Goal: Task Accomplishment & Management: Use online tool/utility

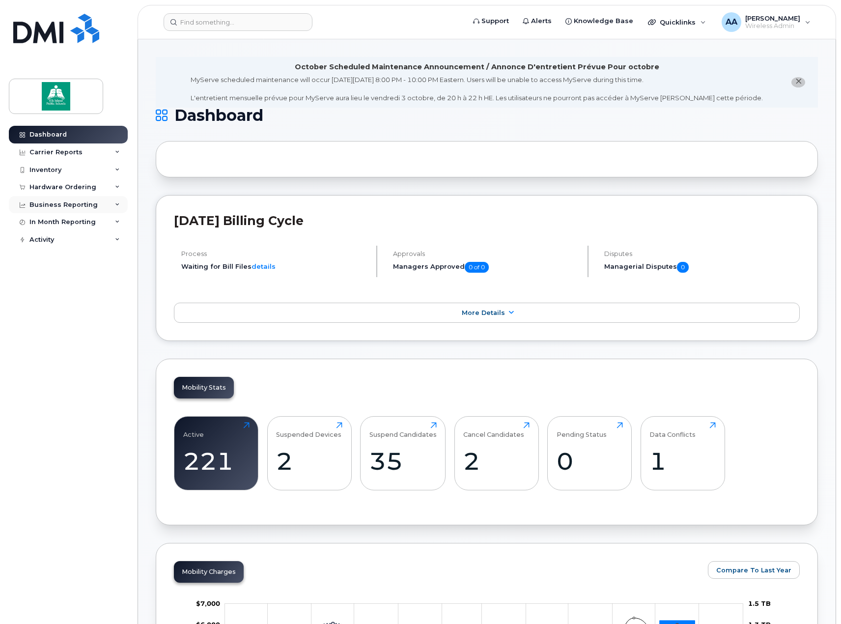
scroll to position [856, 0]
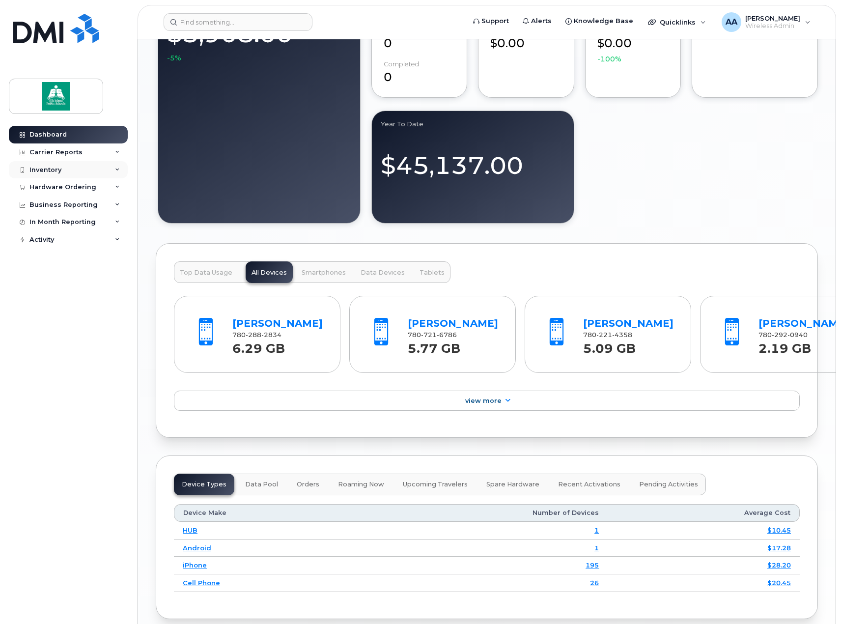
click at [57, 172] on div "Inventory" at bounding box center [45, 170] width 32 height 8
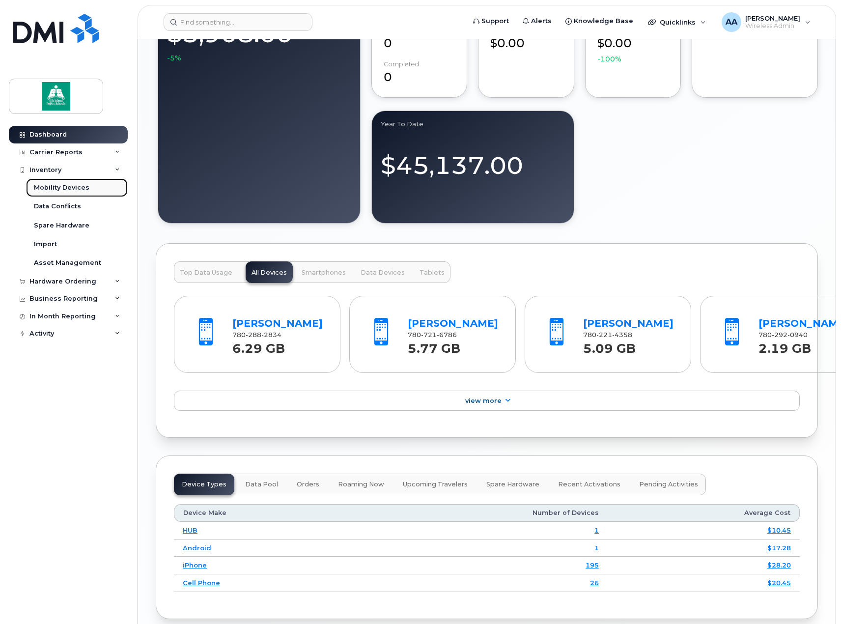
click at [55, 191] on div "Mobility Devices" at bounding box center [61, 187] width 55 height 9
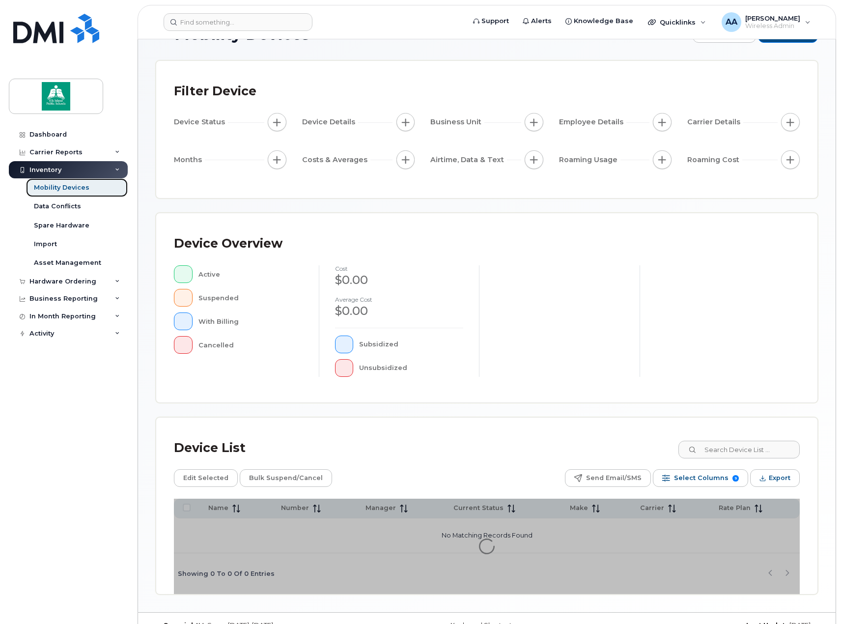
scroll to position [52, 0]
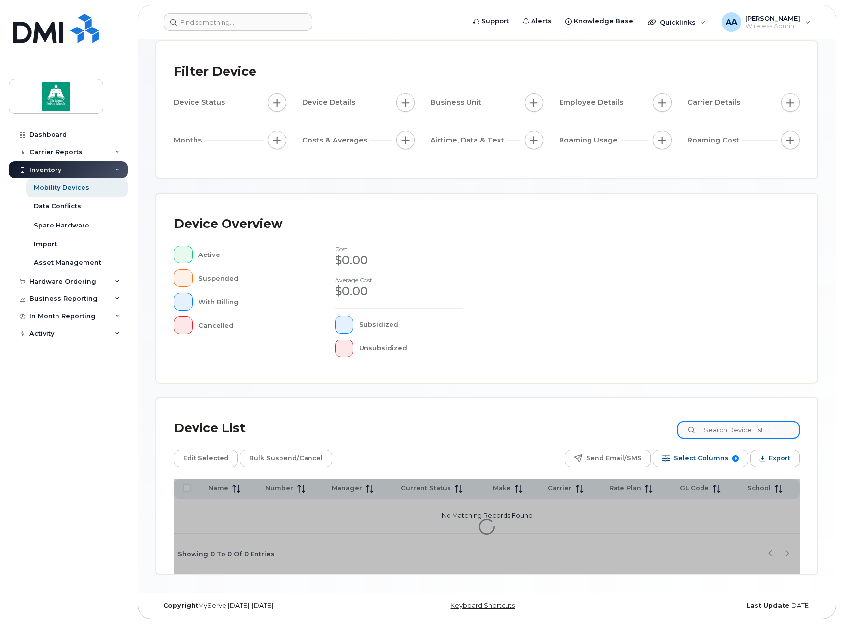
click at [752, 433] on input at bounding box center [738, 430] width 122 height 18
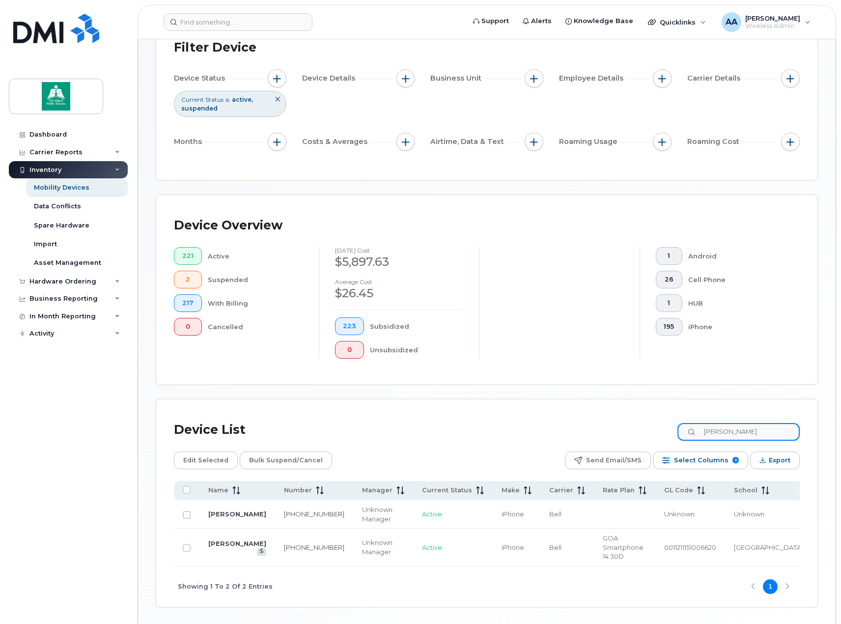
scroll to position [99, 0]
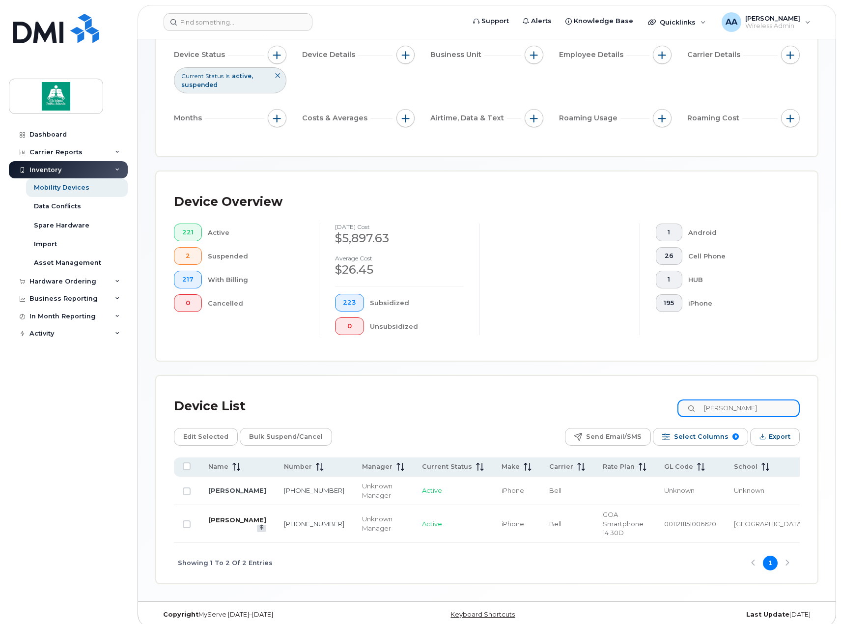
type input "teri"
click at [222, 516] on link "Teri Pearn" at bounding box center [237, 520] width 58 height 8
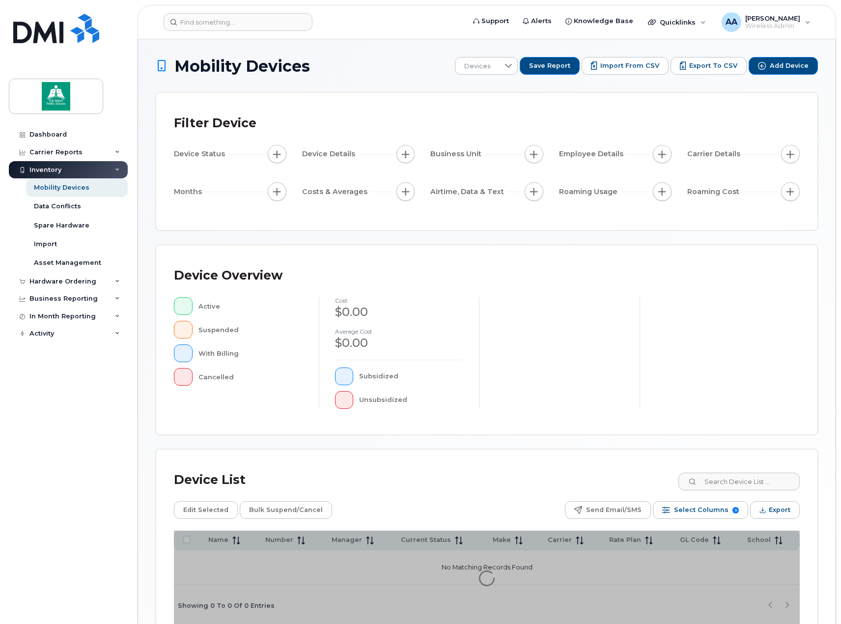
scroll to position [52, 0]
